Goal: Task Accomplishment & Management: Use online tool/utility

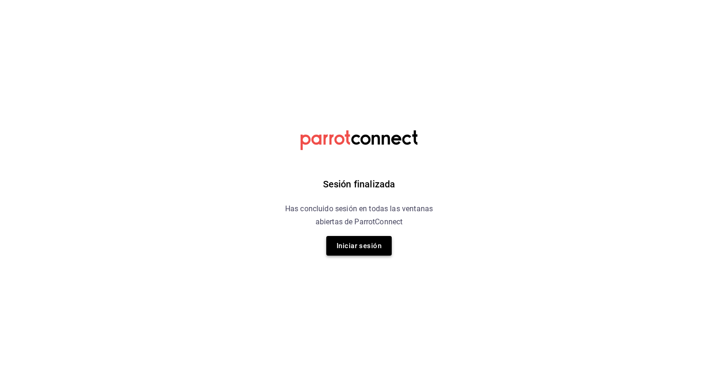
click at [352, 239] on button "Iniciar sesión" at bounding box center [358, 246] width 65 height 20
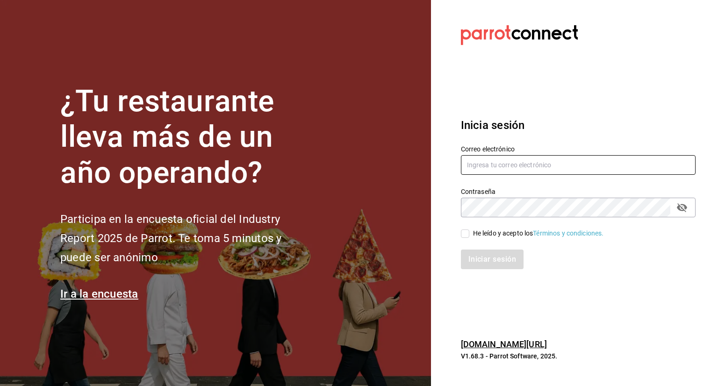
type input "JOSE.CARLOS@GRUPOCOSTENO.COM"
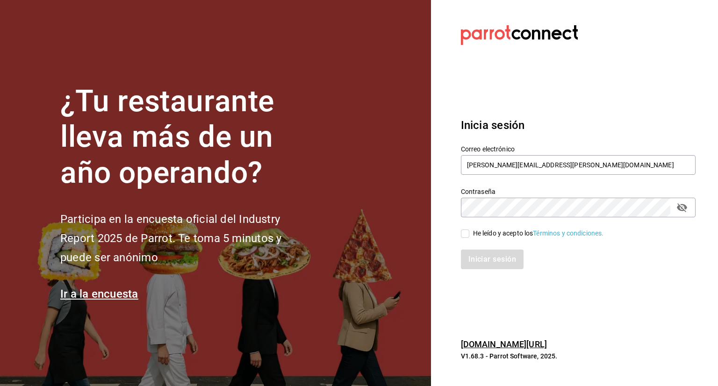
click at [475, 235] on div "He leído y acepto los Términos y condiciones." at bounding box center [538, 234] width 131 height 10
click at [470, 235] on input "He leído y acepto los Términos y condiciones." at bounding box center [465, 234] width 8 height 8
checkbox input "true"
click at [488, 247] on div "Iniciar sesión" at bounding box center [573, 254] width 246 height 31
click at [490, 255] on button "Iniciar sesión" at bounding box center [493, 260] width 64 height 20
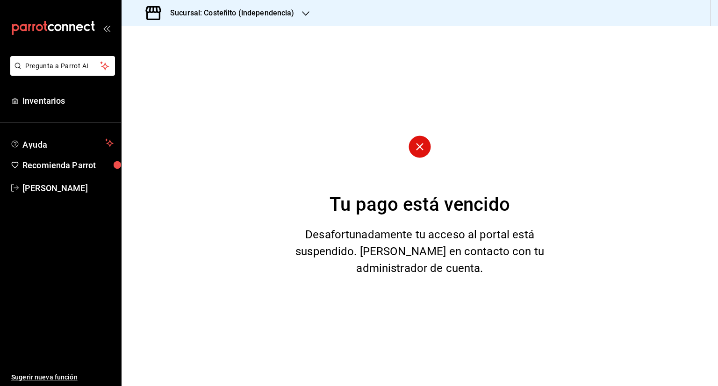
click at [208, 11] on h3 "Sucursal: Costeñito (independencia)" at bounding box center [229, 12] width 132 height 11
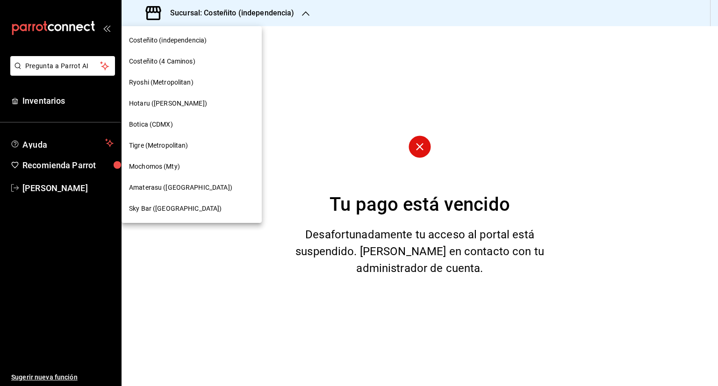
click at [176, 171] on span "Mochomos (Mty)" at bounding box center [154, 167] width 51 height 10
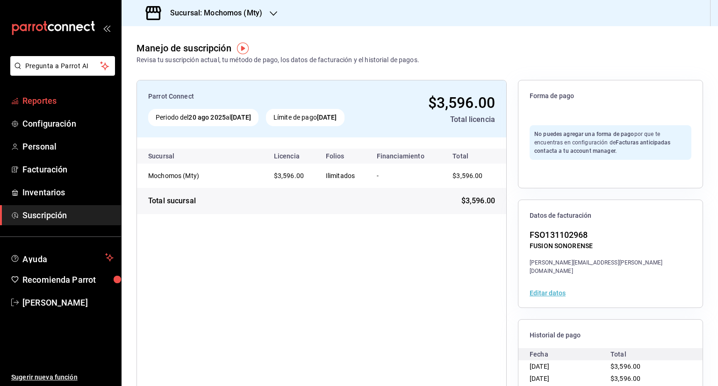
click at [67, 105] on span "Reportes" at bounding box center [67, 100] width 91 height 13
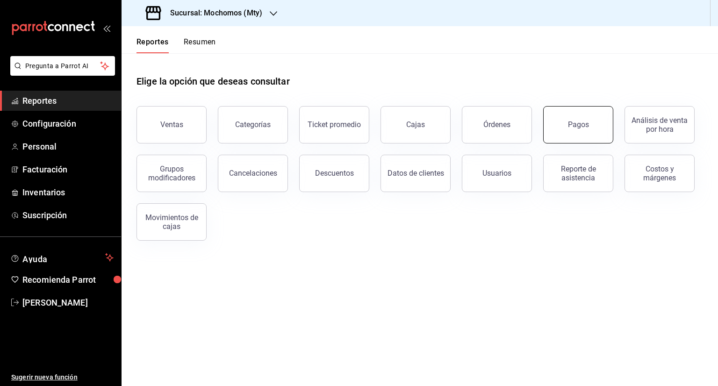
click at [554, 119] on button "Pagos" at bounding box center [579, 124] width 70 height 37
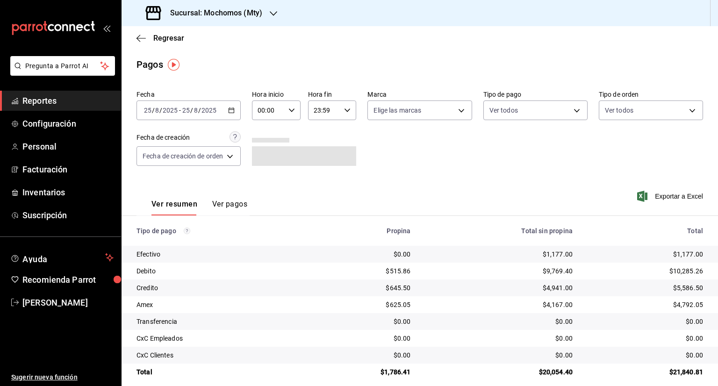
click at [232, 111] on icon "button" at bounding box center [231, 110] width 7 height 7
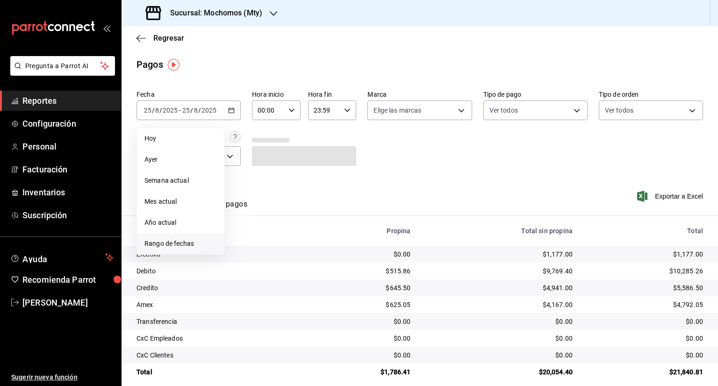
click at [182, 243] on span "Rango de fechas" at bounding box center [181, 244] width 73 height 10
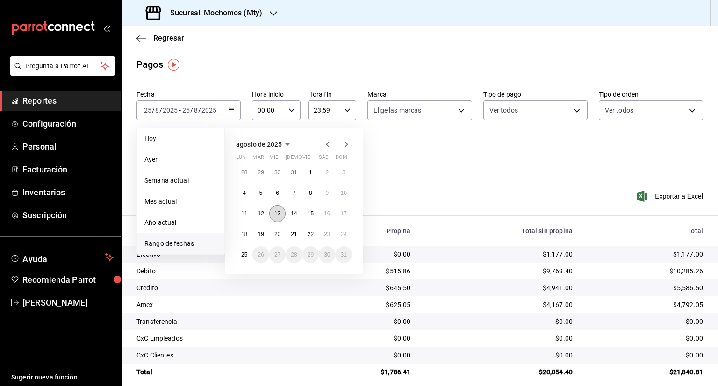
click at [275, 215] on abbr "13" at bounding box center [278, 213] width 6 height 7
click at [279, 216] on abbr "13" at bounding box center [278, 213] width 6 height 7
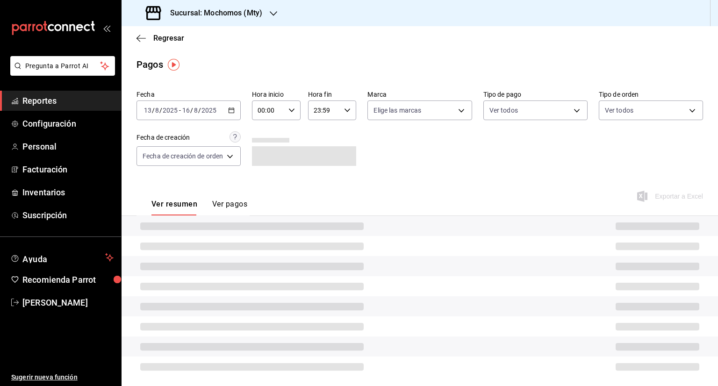
click at [228, 204] on button "Ver pagos" at bounding box center [229, 208] width 35 height 16
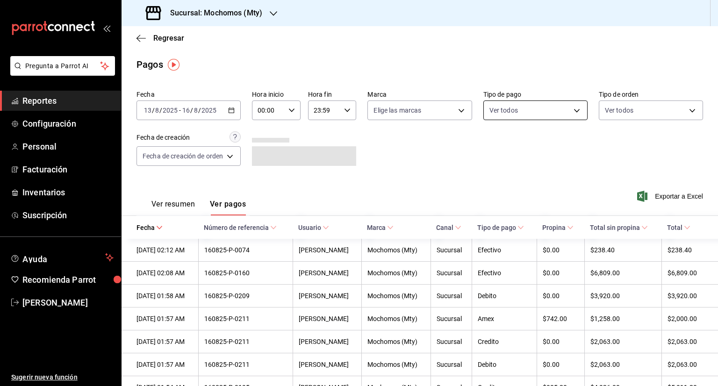
click at [571, 113] on body "Pregunta a Parrot AI Reportes Configuración Personal Facturación Inventarios Su…" at bounding box center [359, 193] width 718 height 386
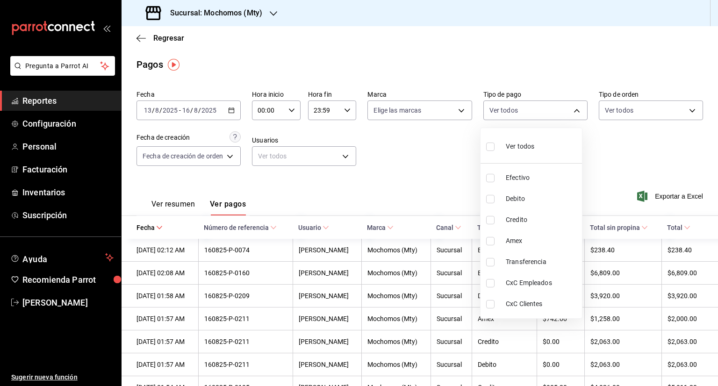
click at [513, 242] on span "Amex" at bounding box center [542, 241] width 73 height 10
type input "2ff134e1-69a1-4531-9910-2ac94e1f55bb"
checkbox input "true"
click at [415, 182] on div at bounding box center [359, 193] width 718 height 386
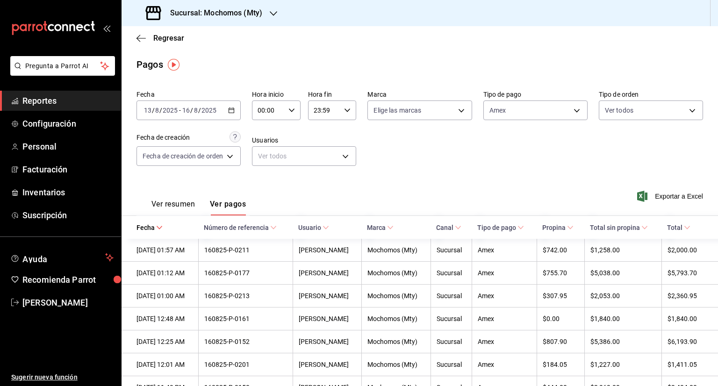
click at [677, 229] on span "Total" at bounding box center [678, 227] width 23 height 7
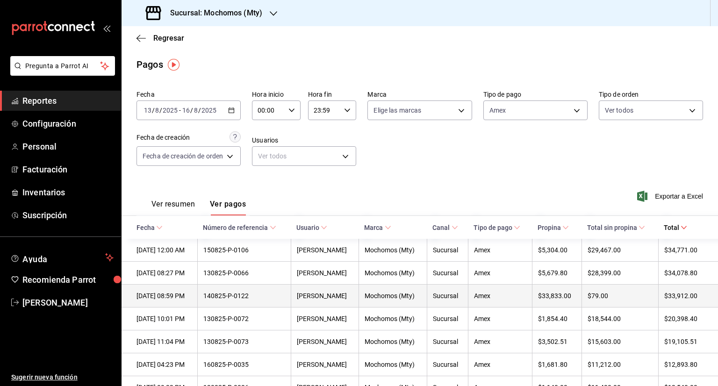
click at [240, 296] on div "140825-P-0122" at bounding box center [243, 295] width 81 height 7
drag, startPoint x: 266, startPoint y: 297, endPoint x: 219, endPoint y: 300, distance: 46.4
click at [219, 300] on div "140825-P-0122" at bounding box center [243, 295] width 81 height 7
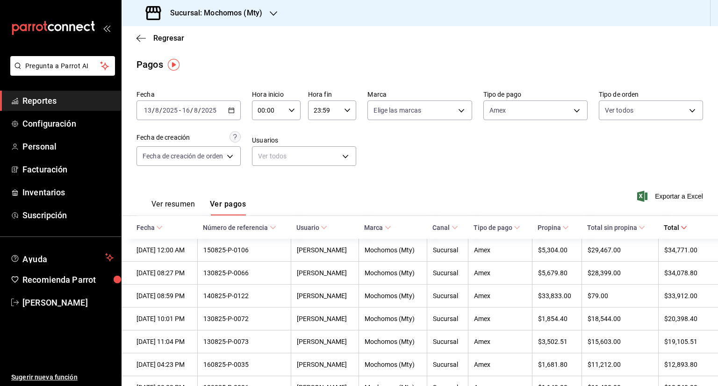
click at [357, 205] on div "Ver resumen Ver pagos Exportar a Excel" at bounding box center [420, 202] width 597 height 50
